Goal: Task Accomplishment & Management: Use online tool/utility

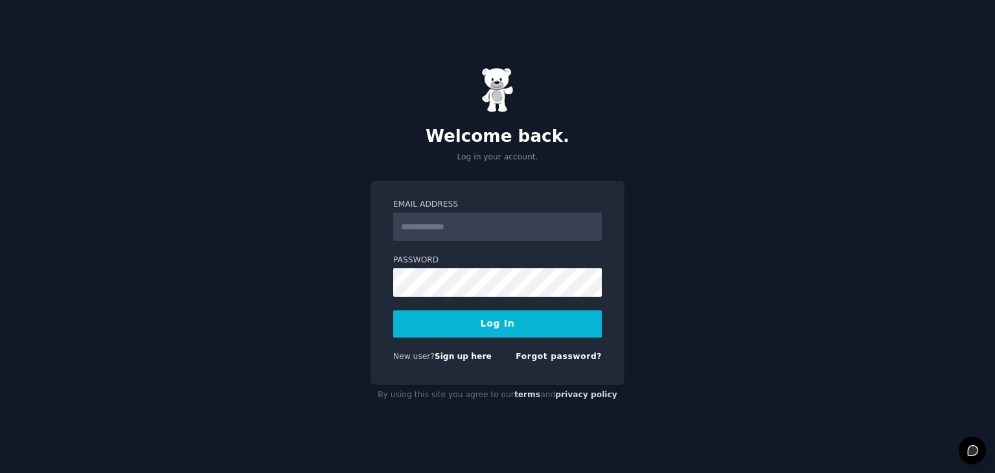
click at [520, 228] on input "Email Address" at bounding box center [497, 226] width 209 height 28
type input "**********"
click at [510, 339] on form "**********" at bounding box center [497, 283] width 209 height 168
click at [510, 330] on button "Log In" at bounding box center [497, 323] width 209 height 27
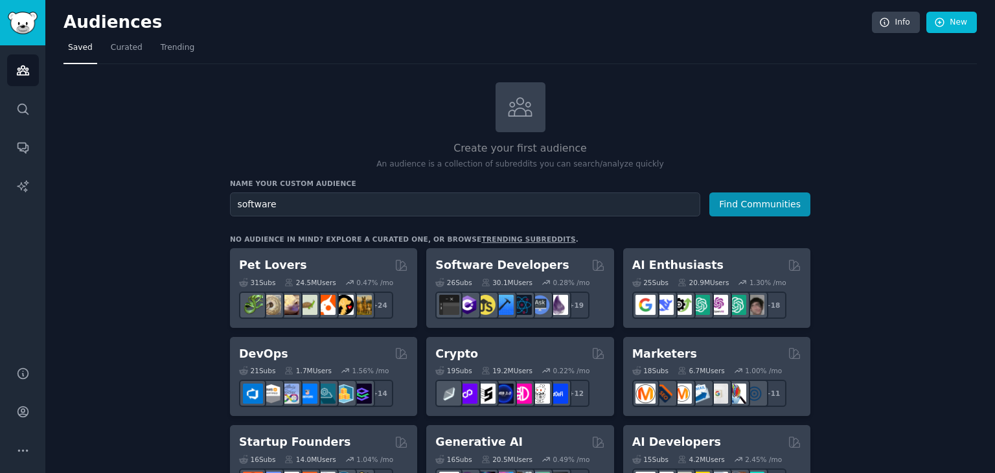
click at [732, 190] on div "Name your custom audience Audience Name software Find Communities" at bounding box center [520, 198] width 580 height 38
click at [733, 198] on button "Find Communities" at bounding box center [759, 204] width 101 height 24
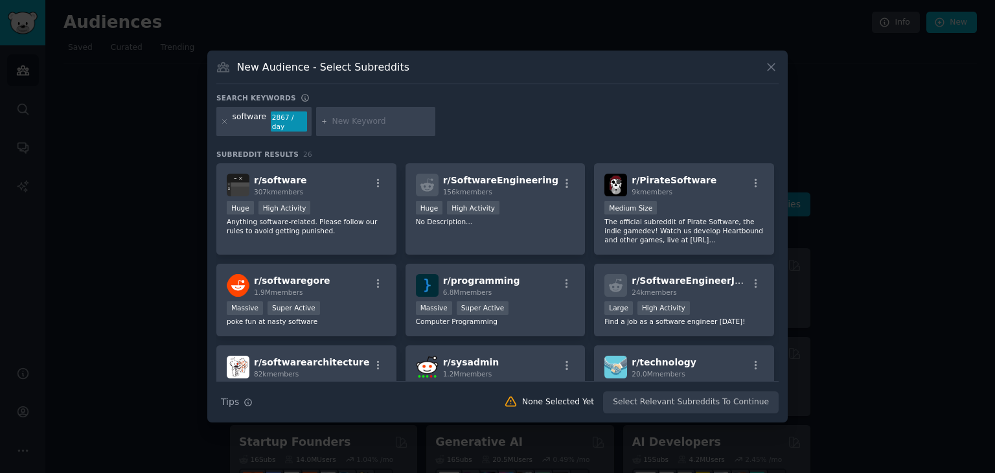
click at [771, 73] on icon at bounding box center [771, 67] width 14 height 14
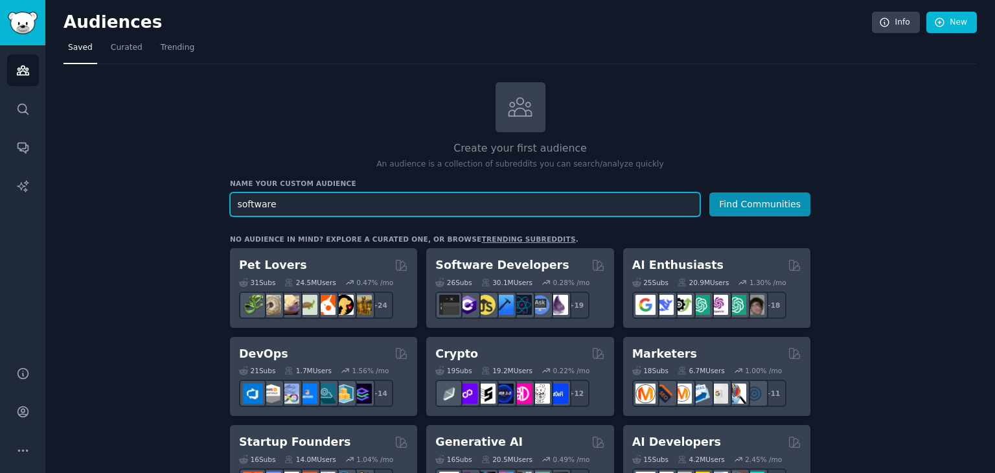
drag, startPoint x: 354, startPoint y: 202, endPoint x: 180, endPoint y: 181, distance: 174.9
type input "business ideas"
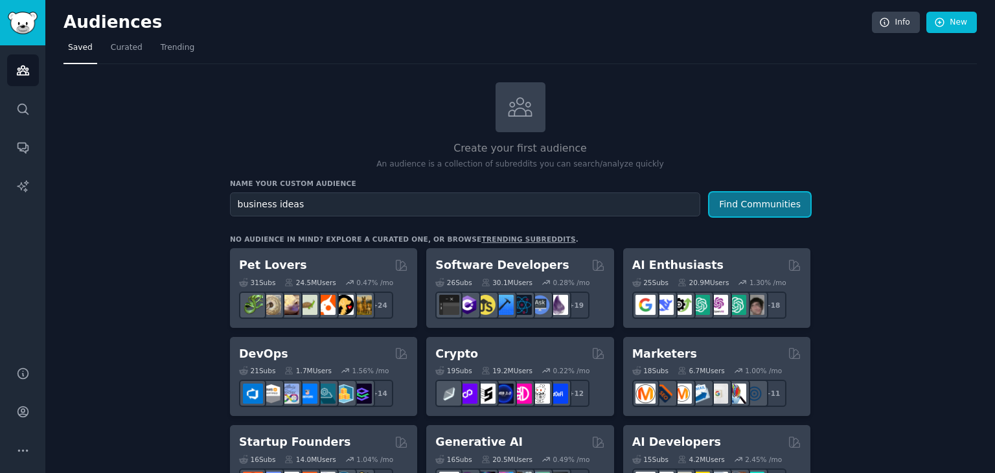
click at [777, 203] on button "Find Communities" at bounding box center [759, 204] width 101 height 24
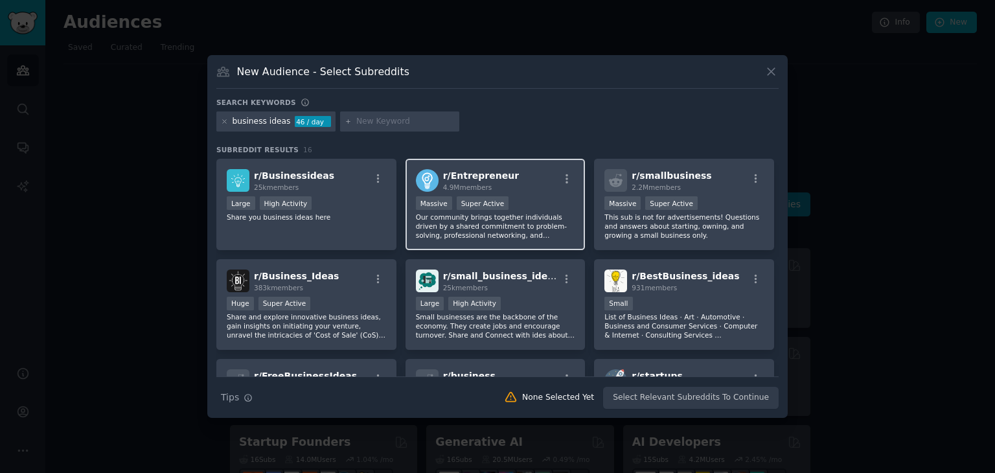
click at [508, 170] on div "r/ Entrepreneur 4.9M members" at bounding box center [495, 180] width 159 height 23
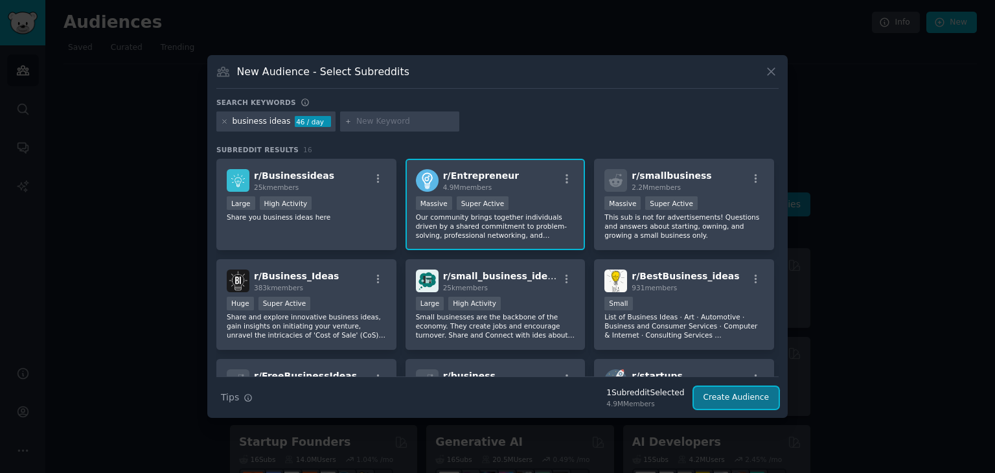
click at [719, 393] on button "Create Audience" at bounding box center [736, 398] width 85 height 22
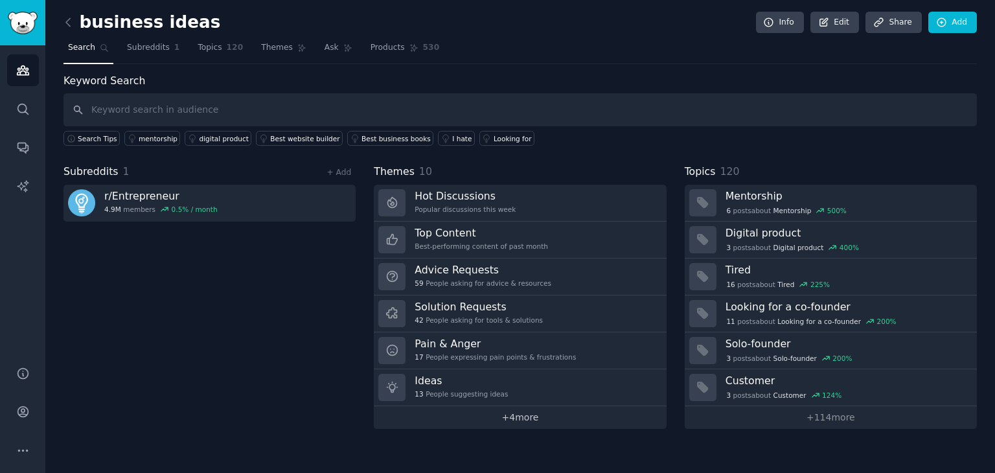
click at [539, 418] on link "+ 4 more" at bounding box center [520, 417] width 292 height 23
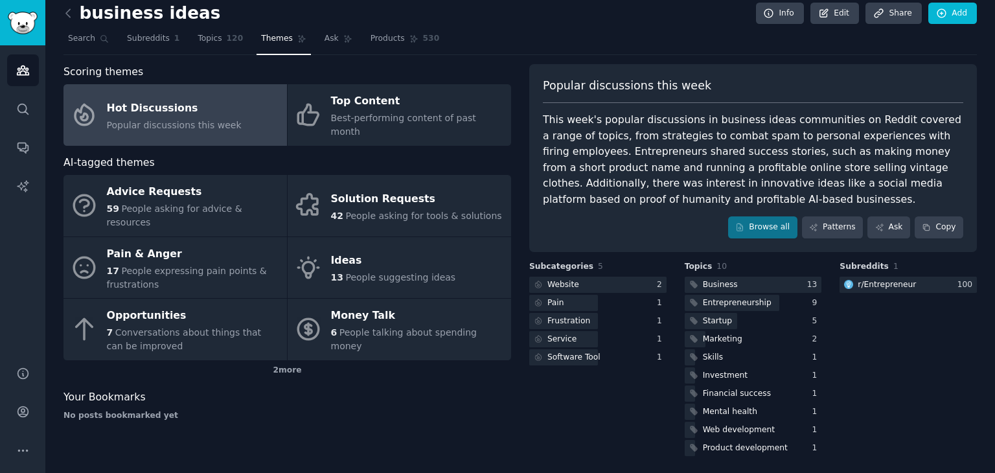
scroll to position [11, 0]
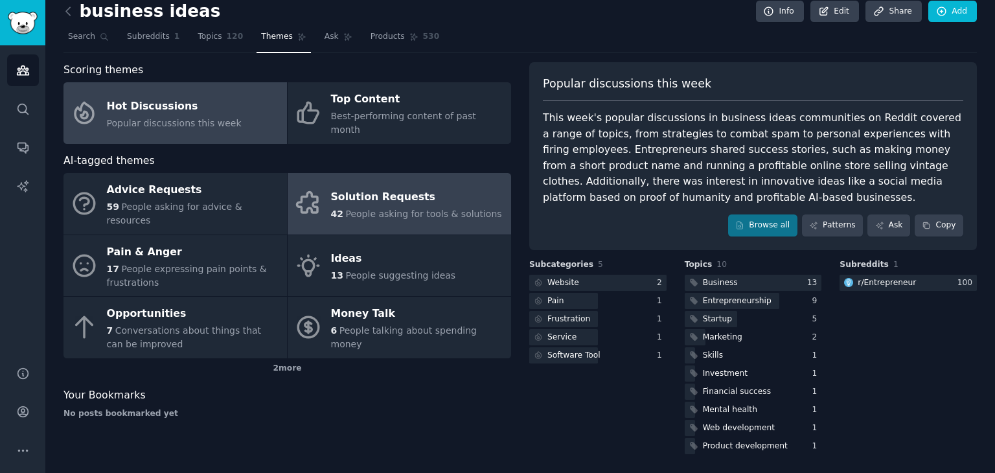
click at [383, 187] on div "Solution Requests" at bounding box center [416, 197] width 171 height 21
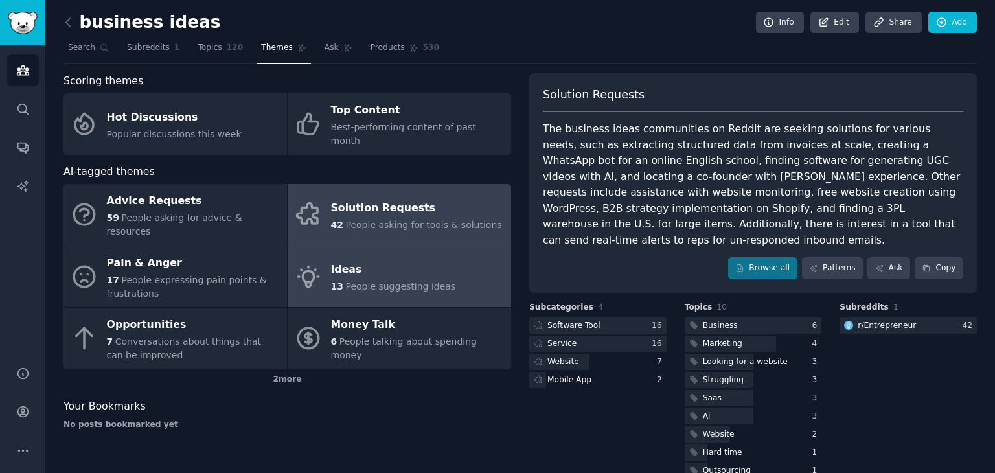
click at [350, 281] on span "People suggesting ideas" at bounding box center [400, 286] width 110 height 10
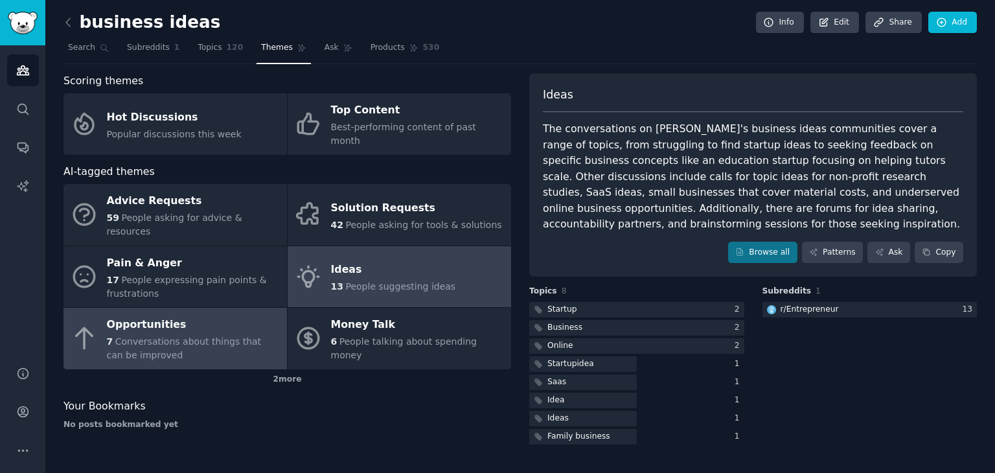
click at [190, 315] on div "Opportunities" at bounding box center [194, 325] width 174 height 21
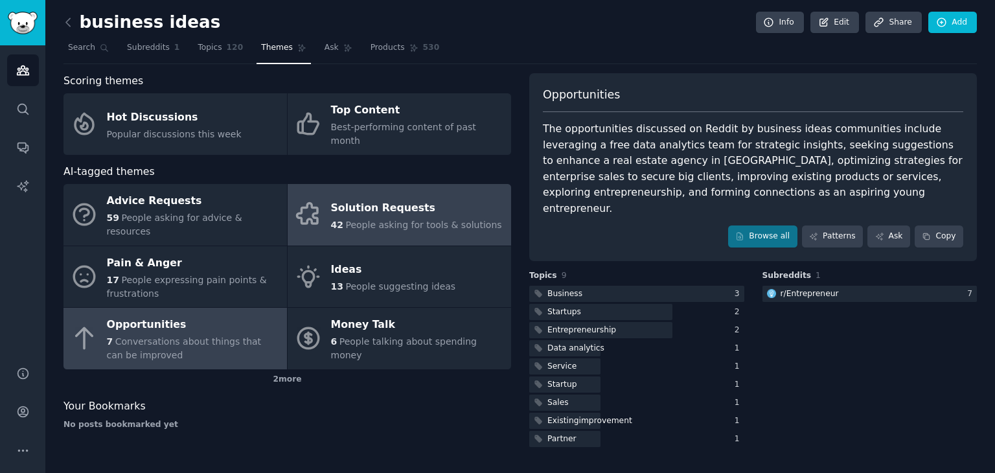
click at [468, 220] on span "People asking for tools & solutions" at bounding box center [423, 225] width 156 height 10
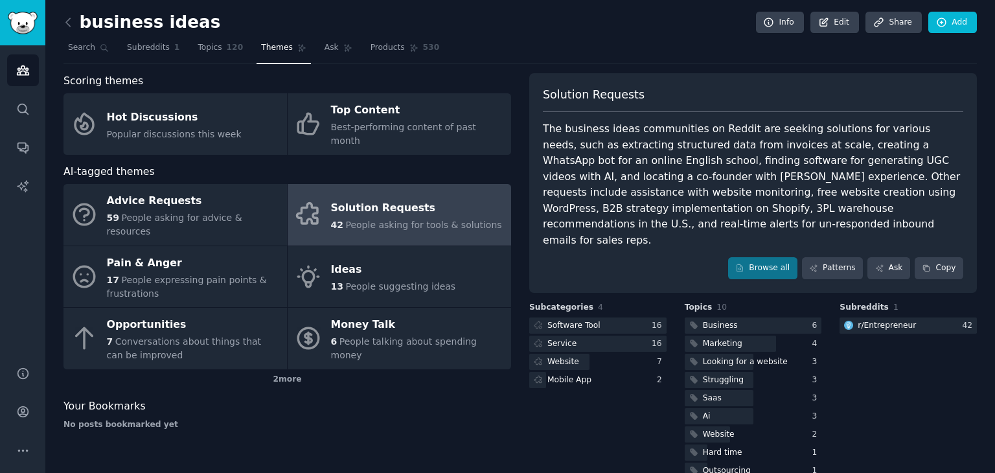
click at [59, 22] on div "business ideas Info Edit Share Add Search Subreddits 1 Topics 120 Themes Ask Pr…" at bounding box center [519, 258] width 949 height 517
click at [77, 24] on link at bounding box center [71, 22] width 16 height 21
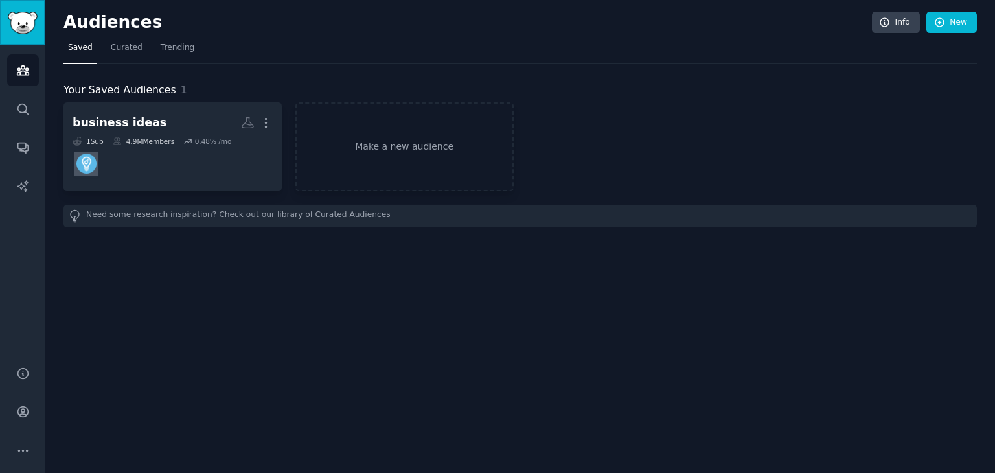
click at [21, 31] on img "Sidebar" at bounding box center [23, 23] width 30 height 23
click at [181, 51] on span "Trending" at bounding box center [178, 48] width 34 height 12
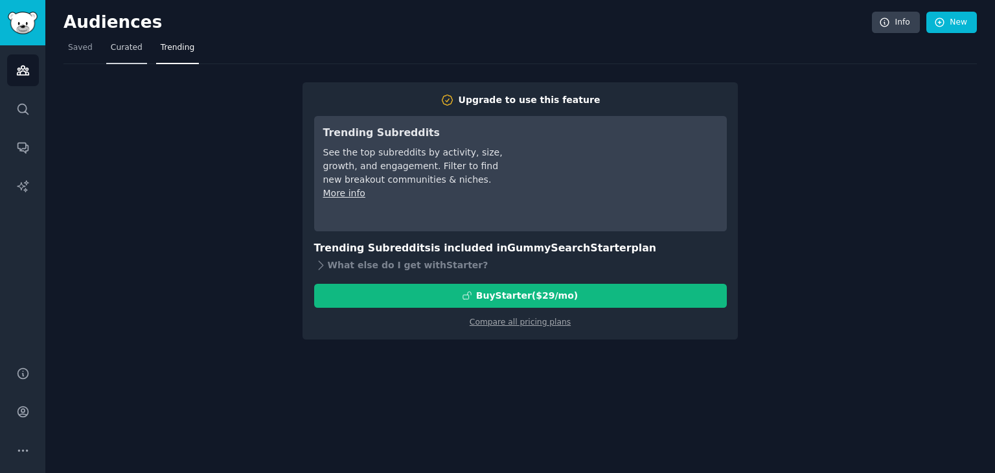
click at [117, 51] on span "Curated" at bounding box center [127, 48] width 32 height 12
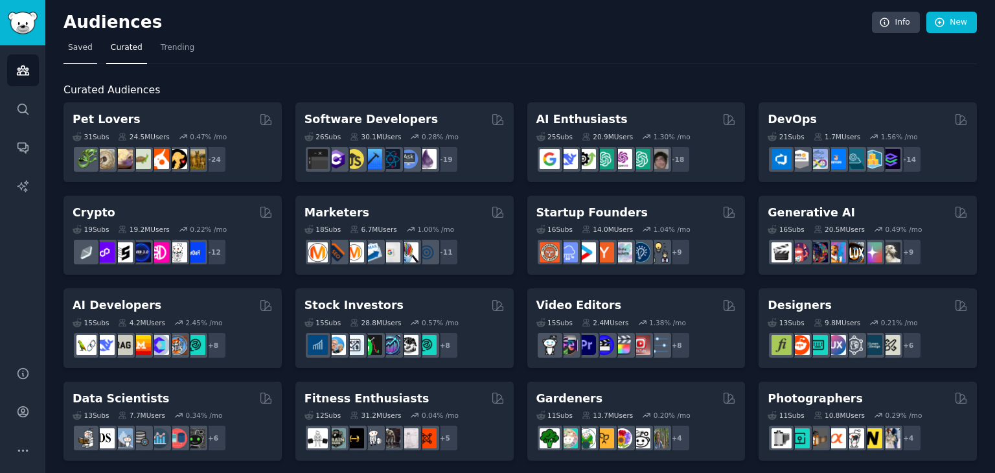
click at [78, 44] on span "Saved" at bounding box center [80, 48] width 25 height 12
